Goal: Information Seeking & Learning: Learn about a topic

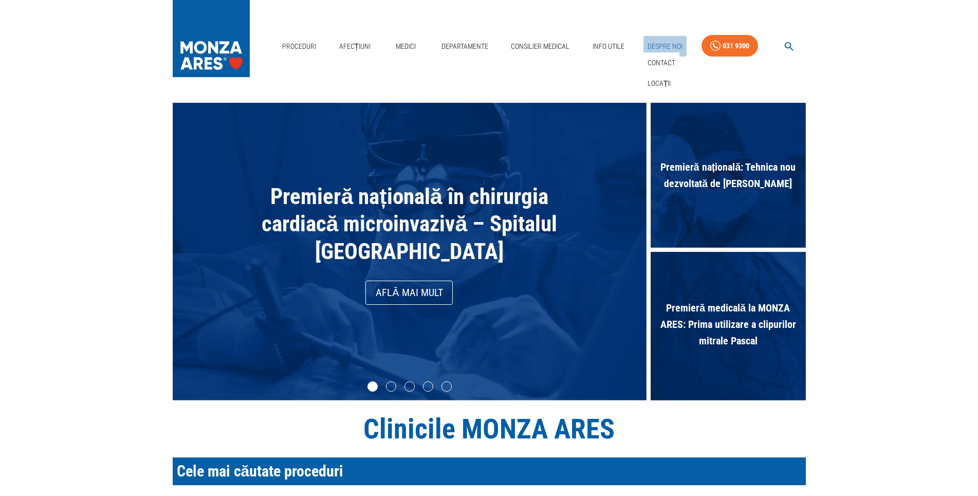
click at [656, 45] on link "Despre Noi" at bounding box center [664, 46] width 43 height 21
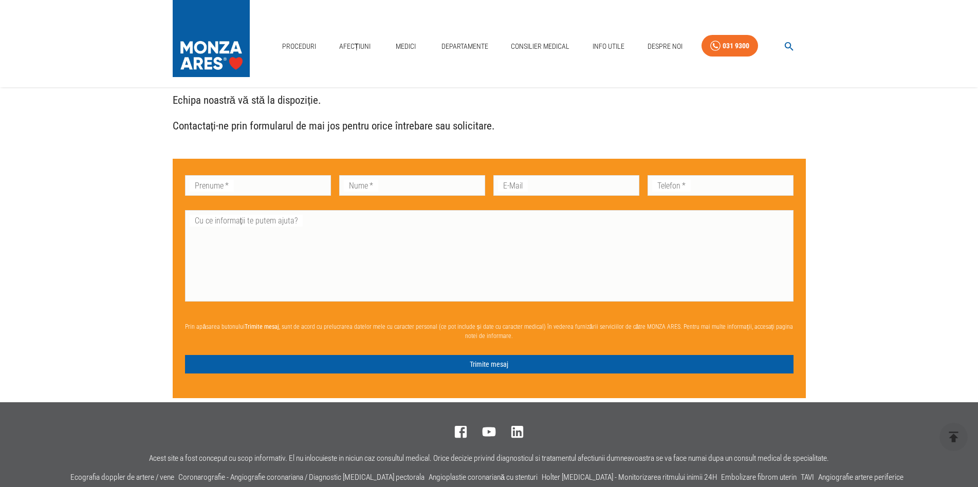
scroll to position [2548, 0]
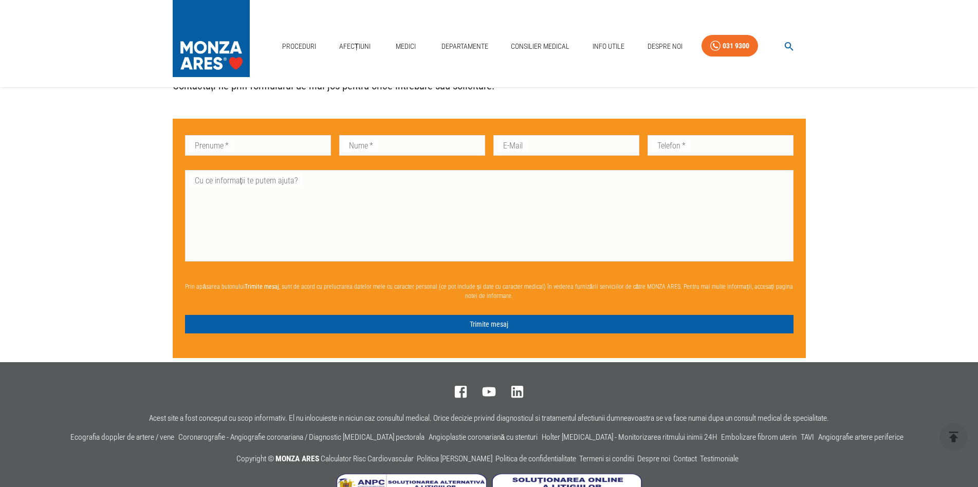
click at [787, 48] on icon "button" at bounding box center [788, 46] width 9 height 9
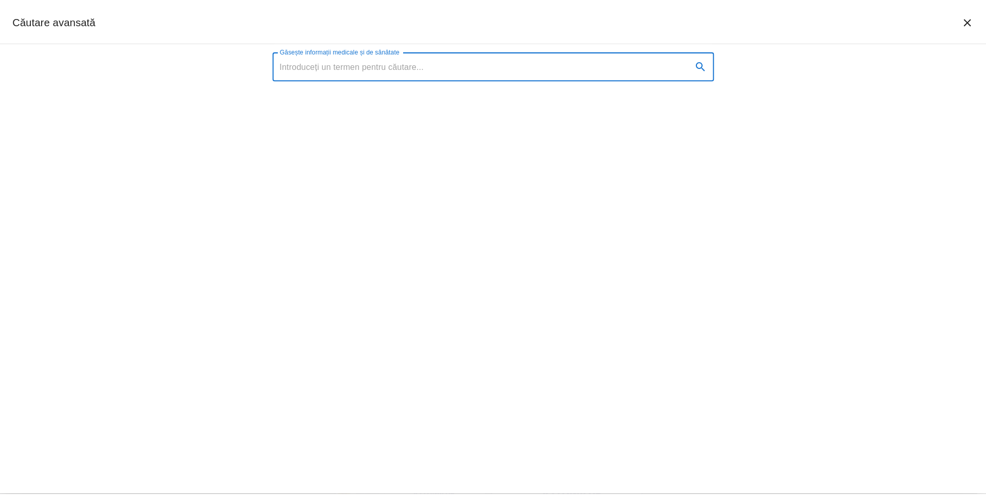
scroll to position [2539, 0]
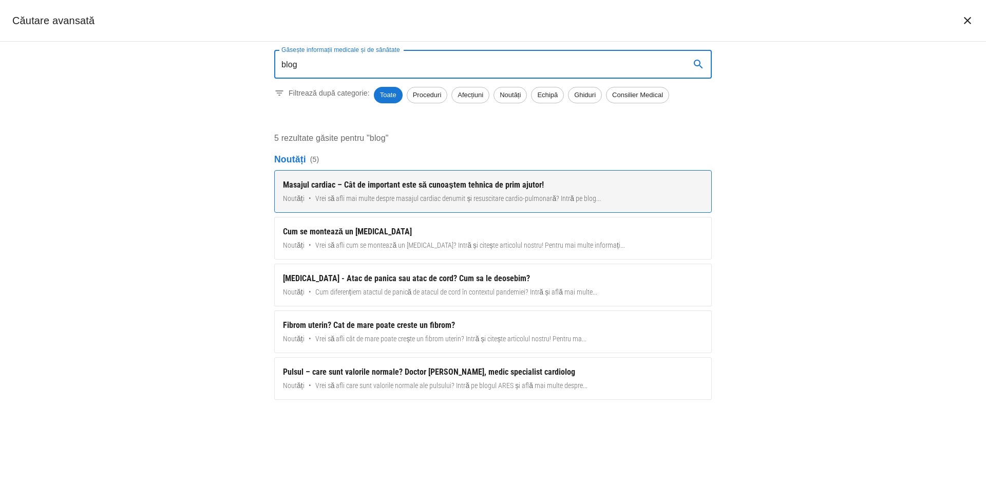
type input "blog"
click at [344, 186] on div "Masajul cardiac – Cât de important este să cunoaștem tehnica de prim ajutor!" at bounding box center [493, 185] width 420 height 12
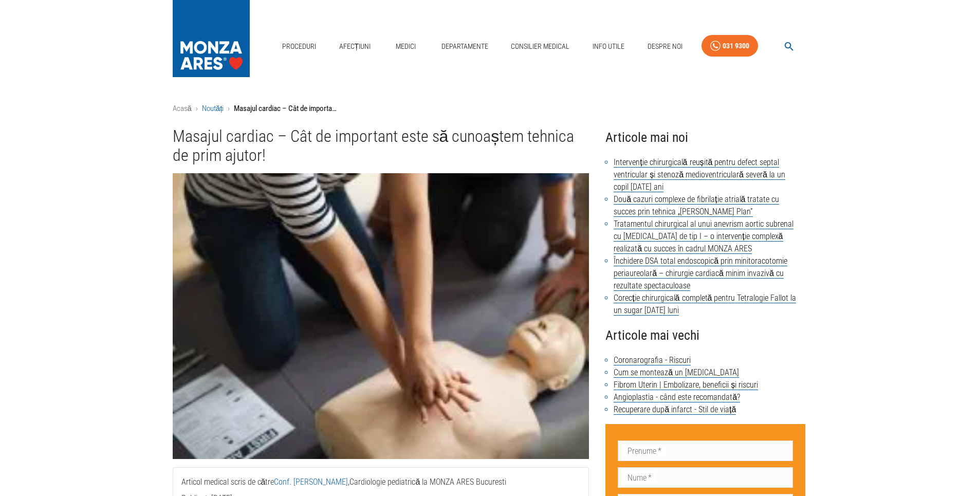
click at [212, 109] on link "Noutăți" at bounding box center [213, 108] width 22 height 9
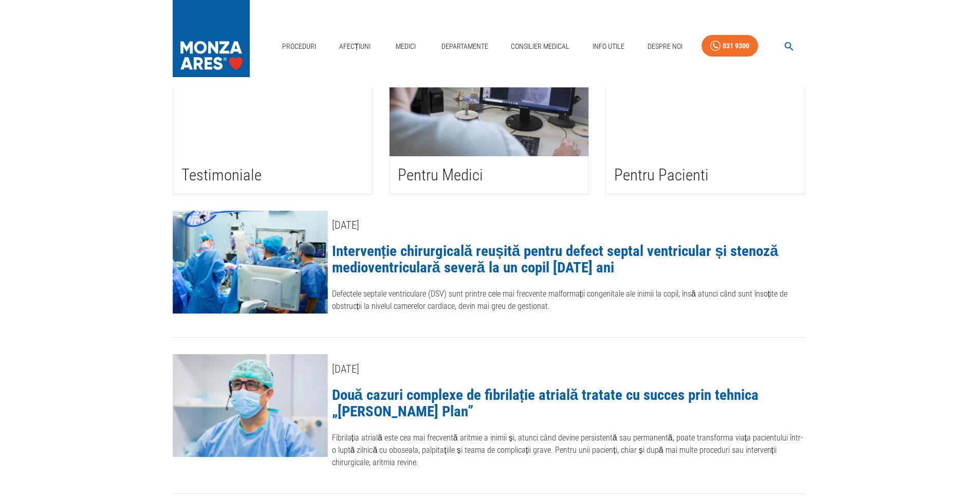
scroll to position [157, 0]
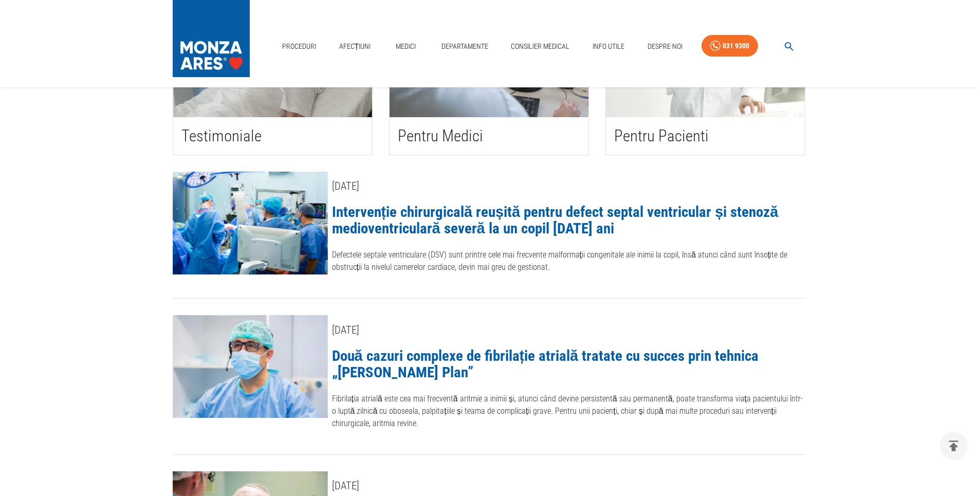
click at [465, 210] on link "Intervenție chirurgicală reușită pentru defect septal ventricular și stenoză me…" at bounding box center [555, 220] width 446 height 34
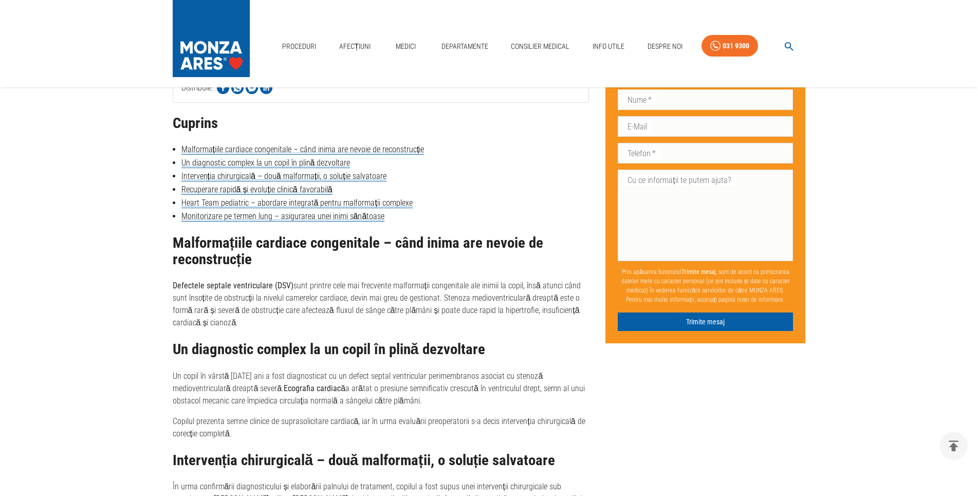
scroll to position [838, 0]
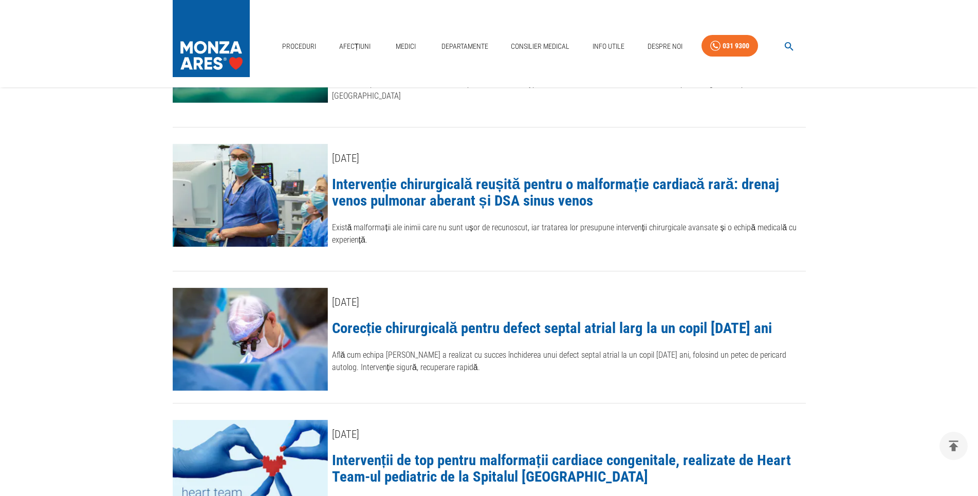
scroll to position [1310, 0]
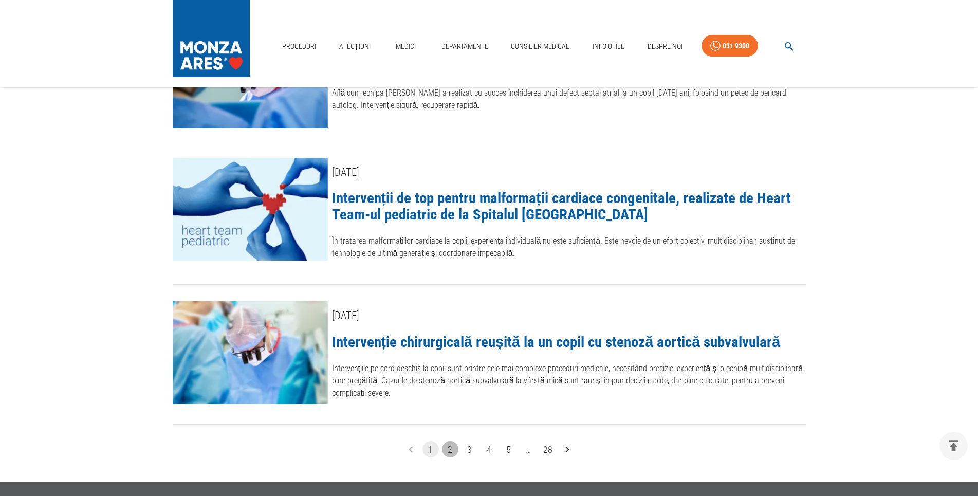
click at [455, 441] on button "2" at bounding box center [450, 449] width 16 height 16
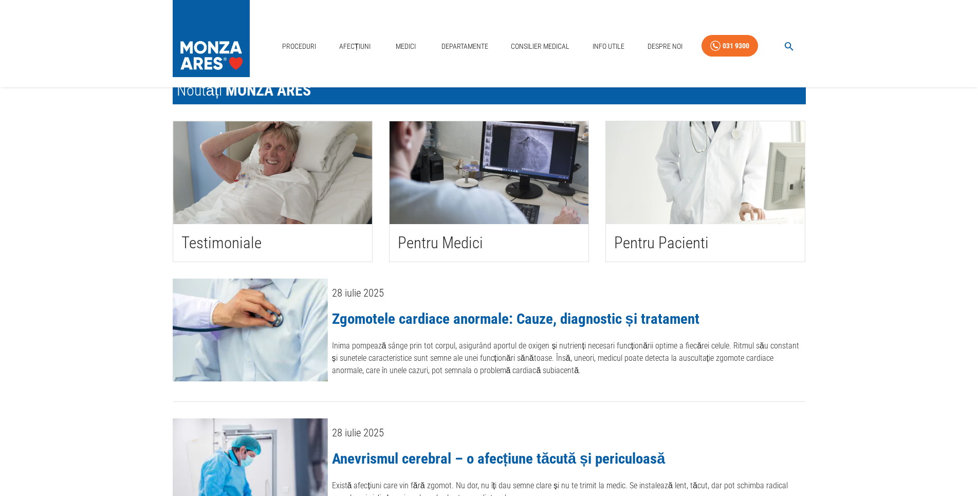
scroll to position [52, 0]
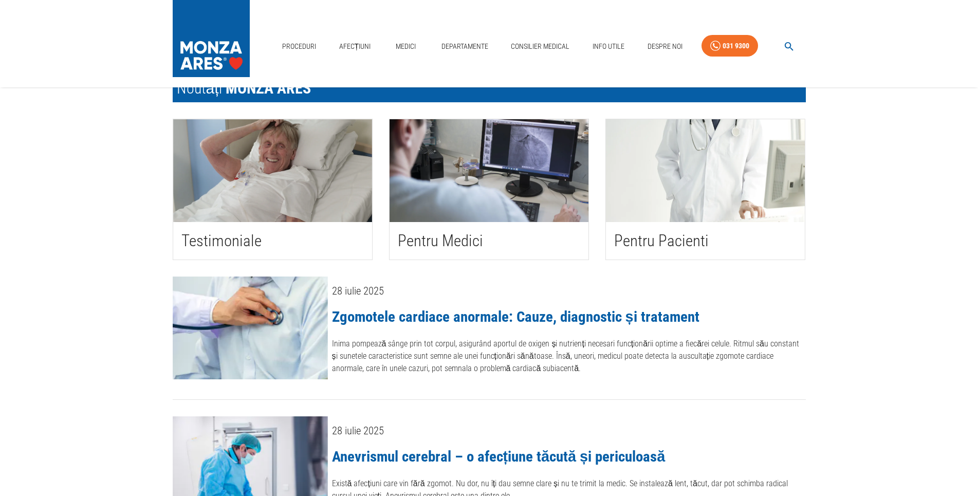
click at [439, 322] on link "Zgomotele cardiace anormale: Cauze, diagnostic și tratament" at bounding box center [515, 316] width 367 height 17
